Goal: Task Accomplishment & Management: Manage account settings

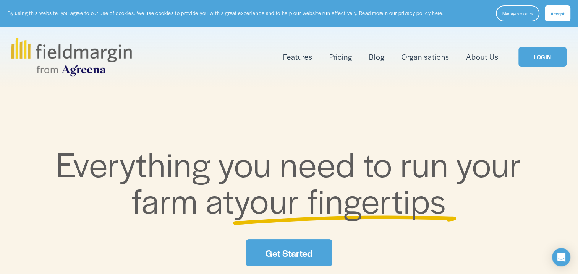
click at [0, 0] on span "Mapping" at bounding box center [0, 0] width 0 height 0
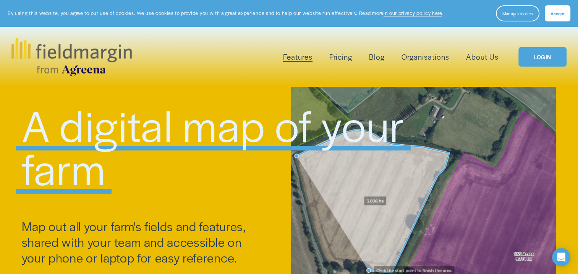
click at [535, 57] on link "LOGIN" at bounding box center [543, 56] width 48 height 19
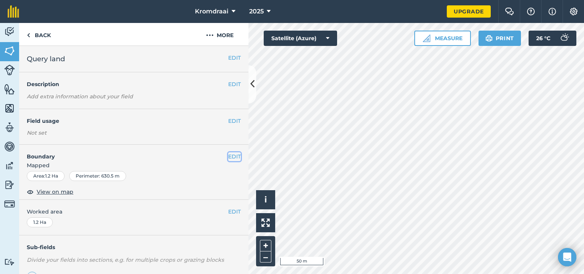
click at [228, 155] on button "EDIT" at bounding box center [234, 156] width 13 height 8
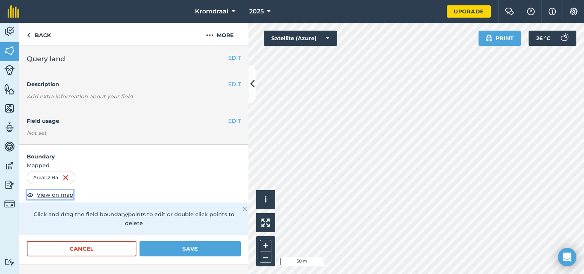
click at [57, 195] on span "View on map" at bounding box center [55, 194] width 37 height 8
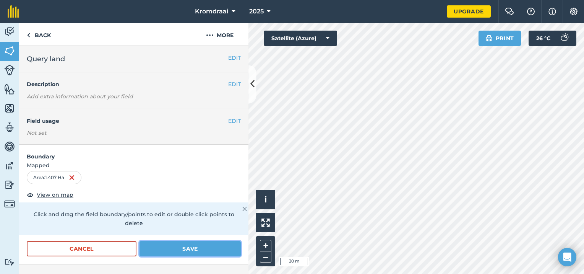
click at [180, 248] on button "Save" at bounding box center [189, 248] width 101 height 15
